Goal: Transaction & Acquisition: Purchase product/service

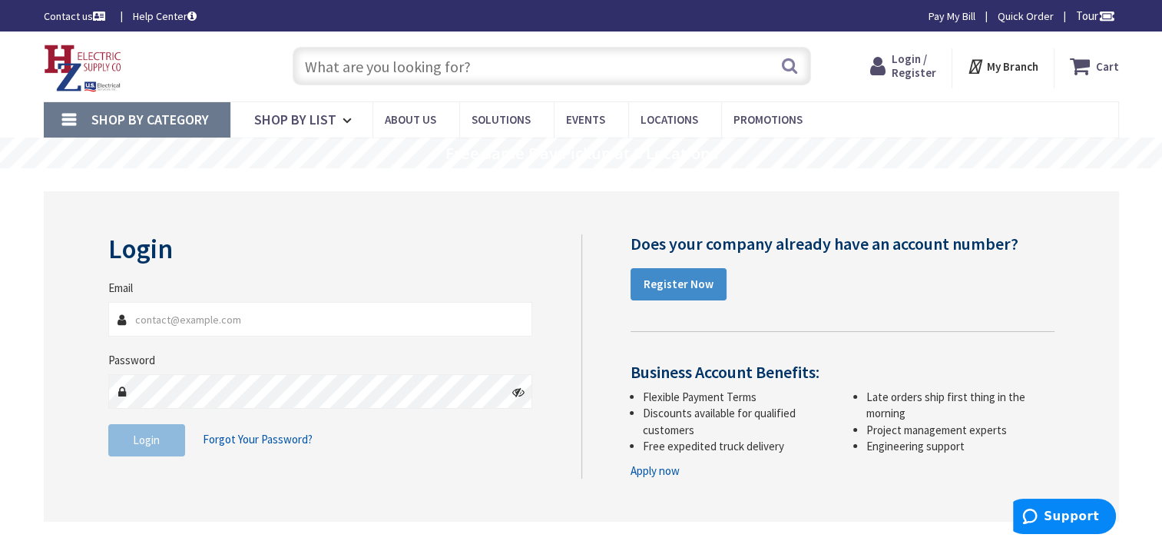
type input "[EMAIL_ADDRESS][DOMAIN_NAME]"
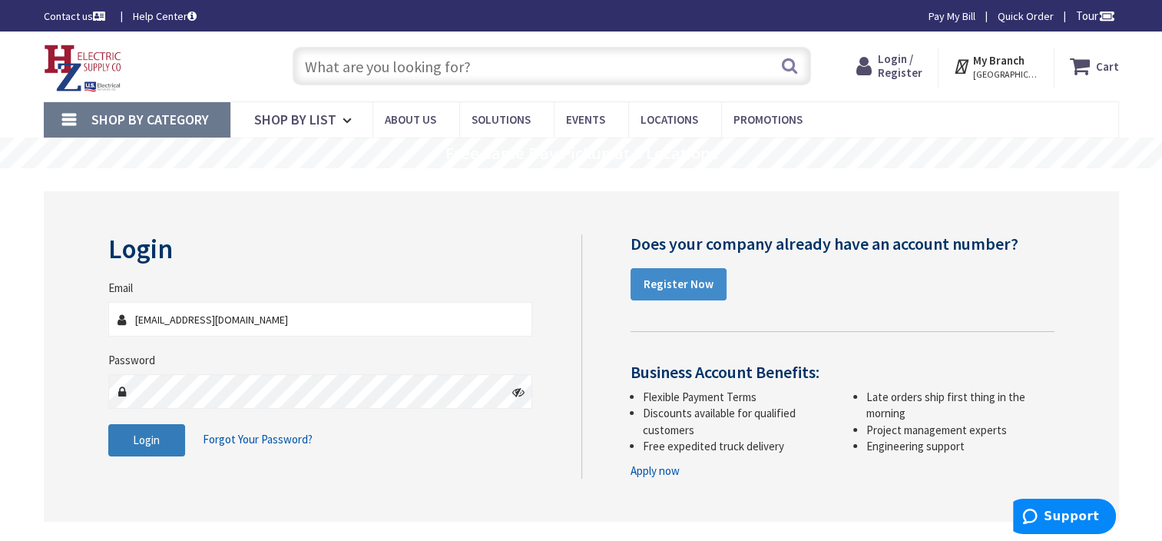
click at [129, 451] on button "Login" at bounding box center [146, 440] width 77 height 32
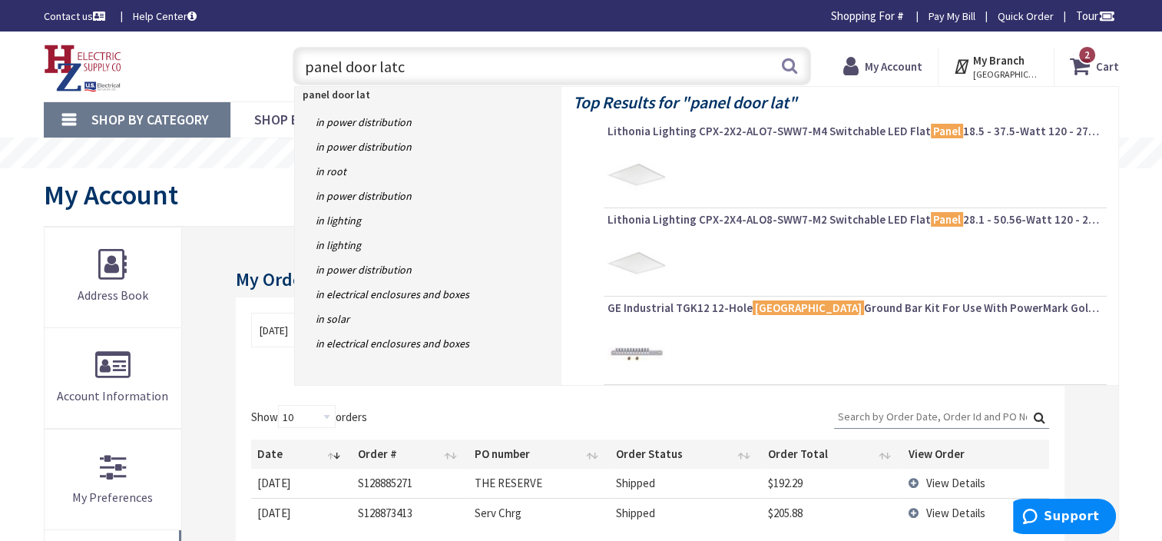
type input "panel door latch"
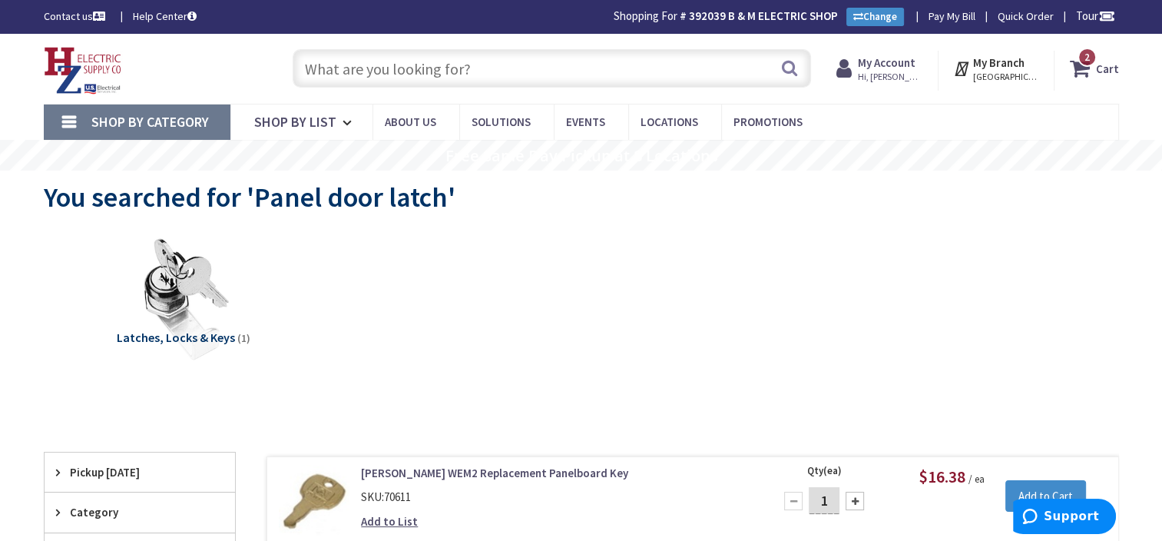
click at [506, 67] on input "text" at bounding box center [552, 68] width 519 height 38
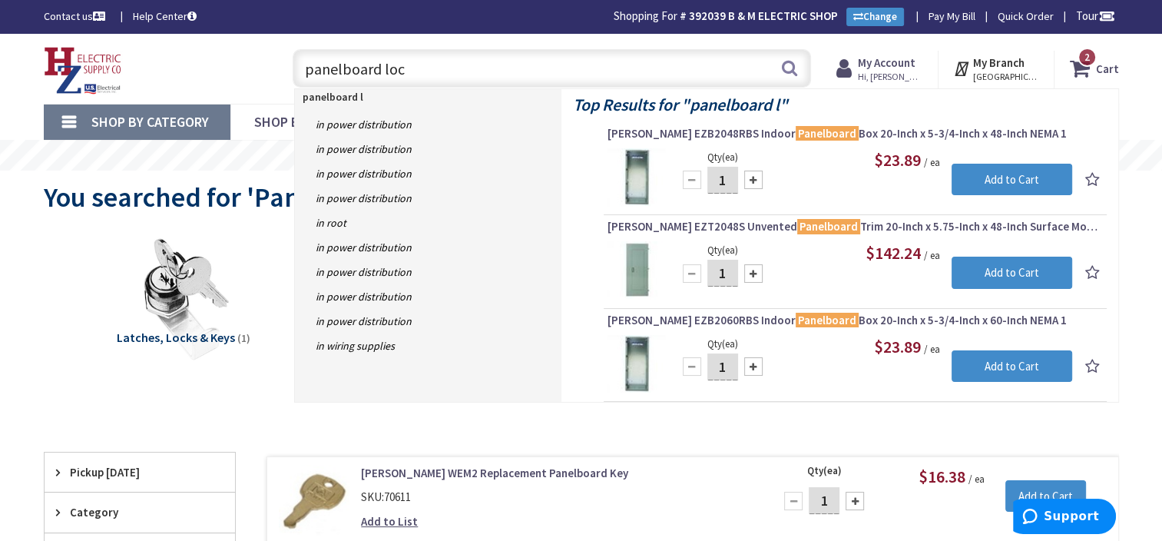
type input "panelboard lock"
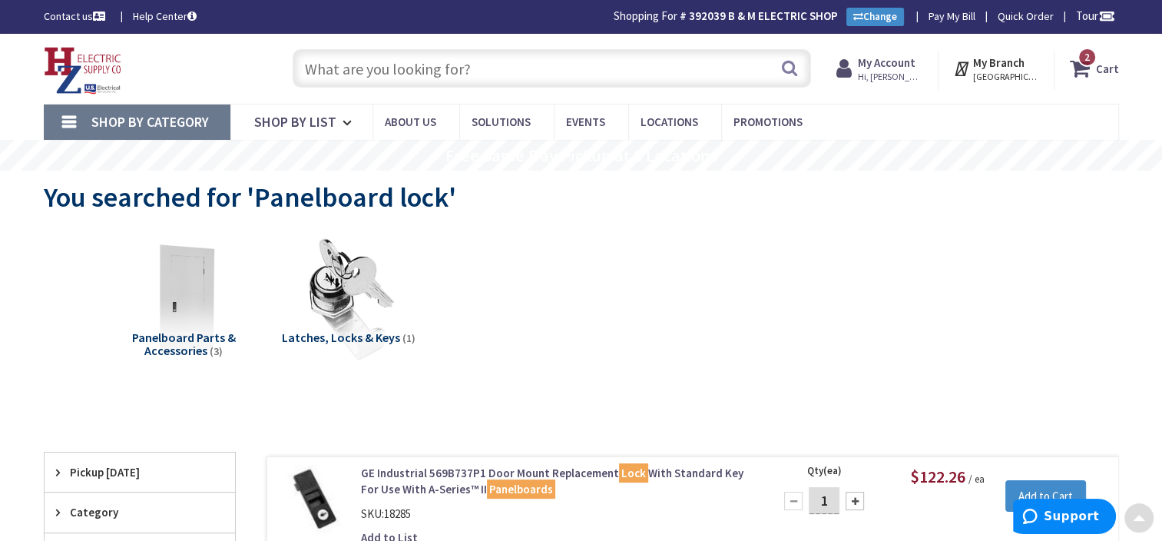
scroll to position [597, 0]
